Goal: Task Accomplishment & Management: Manage account settings

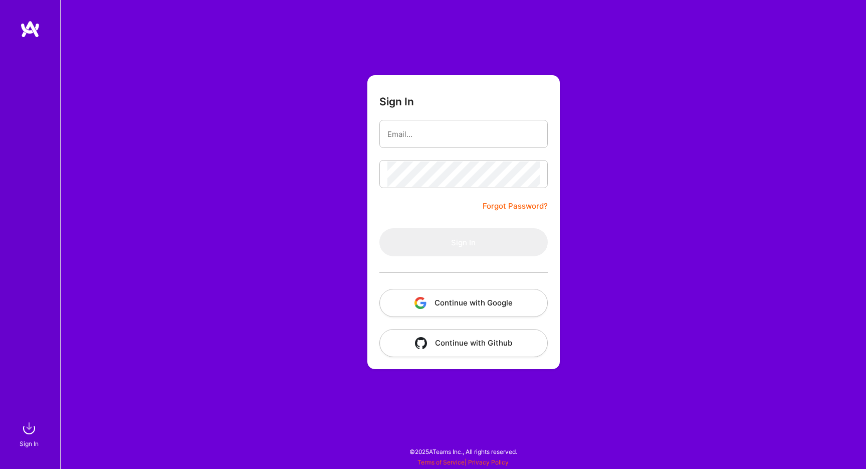
click at [416, 304] on img "button" at bounding box center [421, 303] width 12 height 12
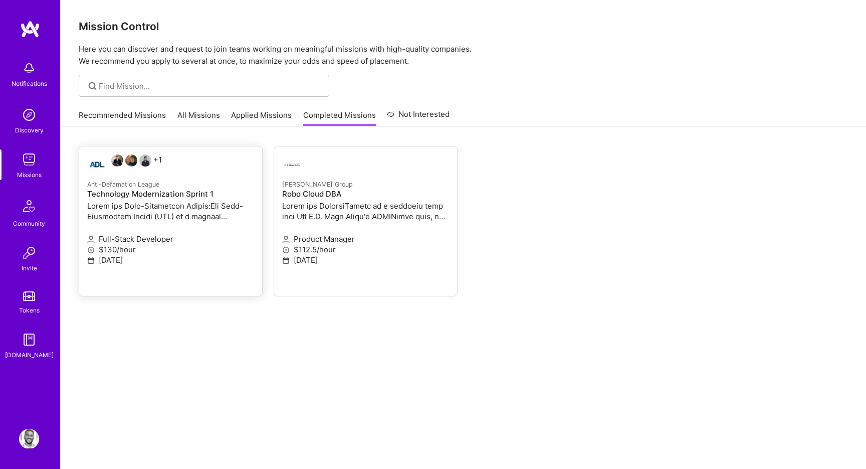
click at [159, 208] on p at bounding box center [170, 211] width 167 height 21
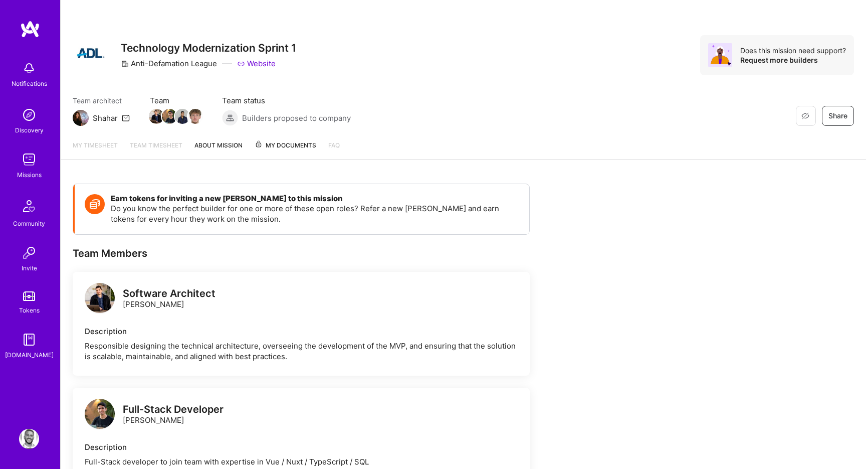
click at [274, 143] on span "My Documents" at bounding box center [286, 145] width 62 height 11
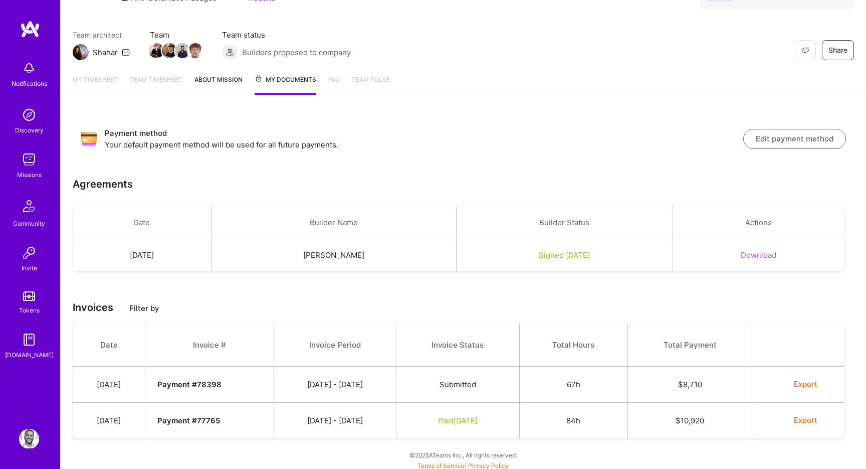
scroll to position [70, 0]
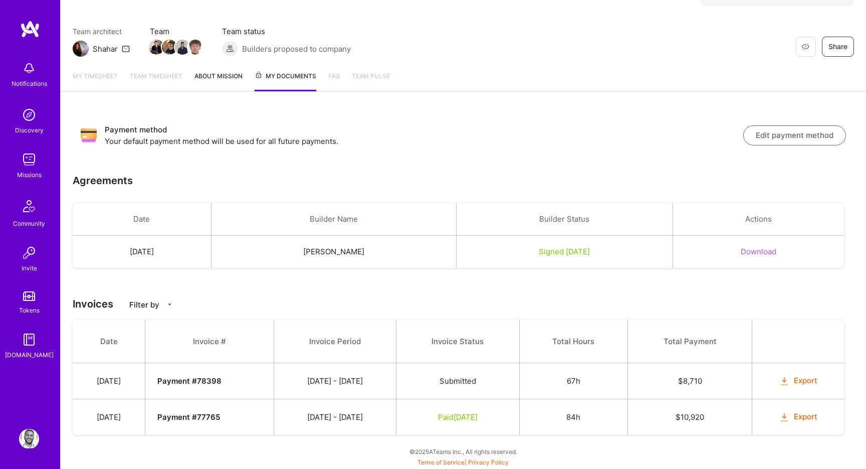
click at [798, 377] on button "Export" at bounding box center [798, 381] width 39 height 12
click at [25, 32] on img at bounding box center [30, 29] width 20 height 18
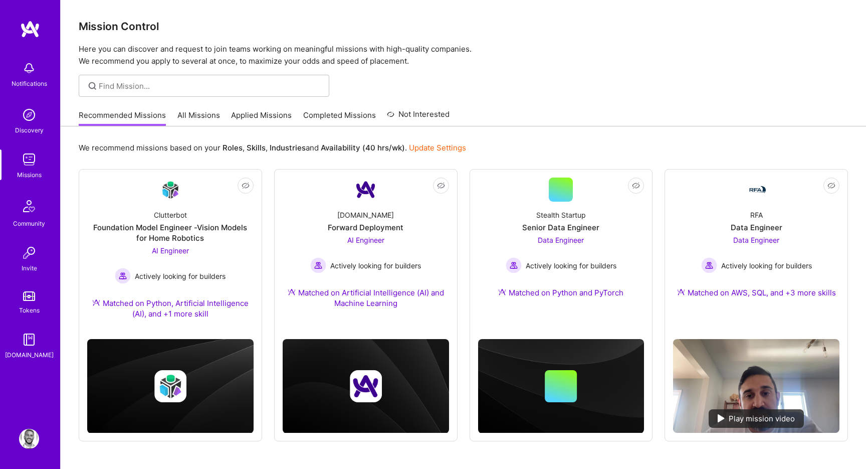
click at [211, 115] on link "All Missions" at bounding box center [198, 118] width 43 height 17
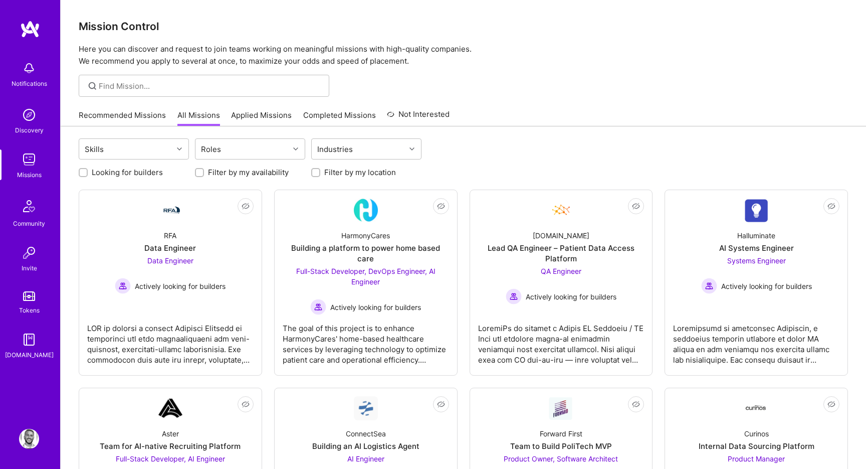
click at [106, 116] on link "Recommended Missions" at bounding box center [122, 118] width 87 height 17
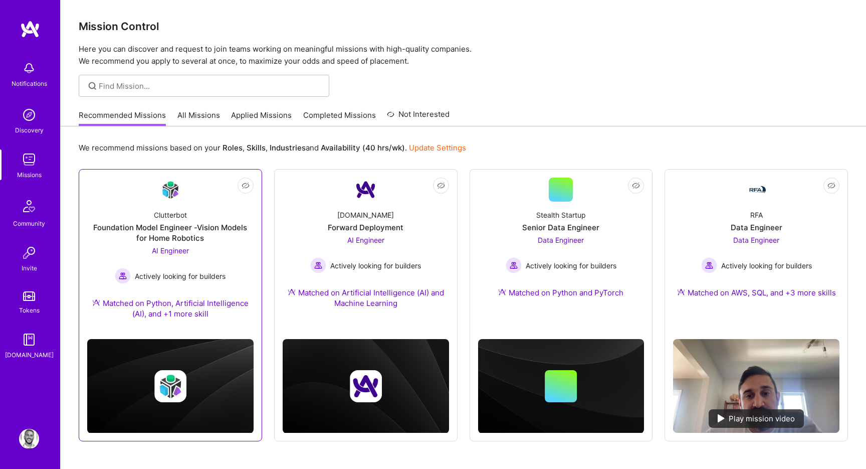
scroll to position [33, 0]
